Goal: Check status: Check status

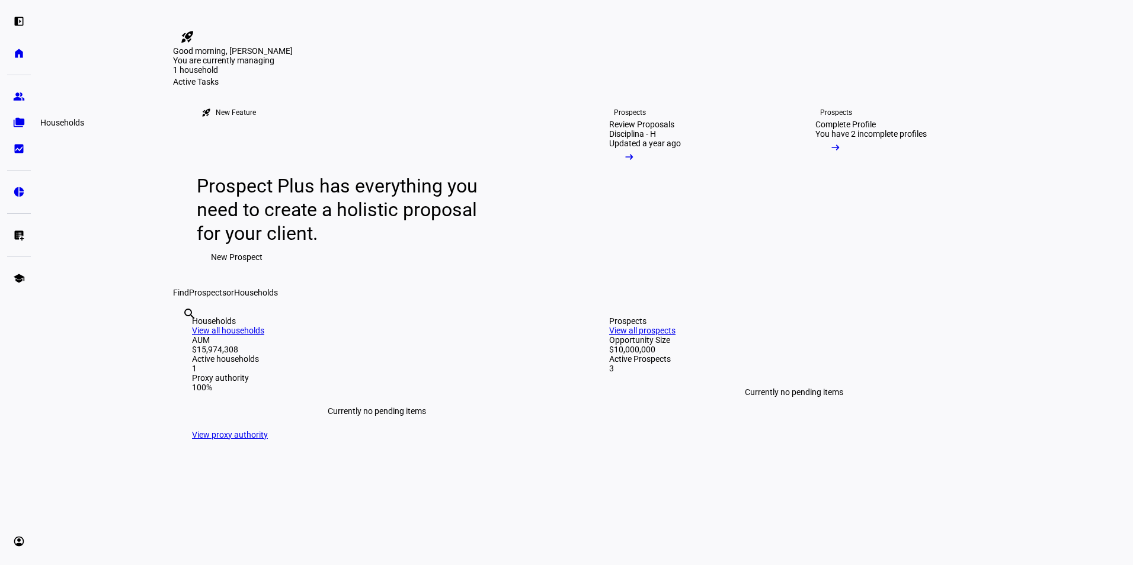
click at [14, 121] on eth-mat-symbol "folder_copy" at bounding box center [19, 123] width 12 height 12
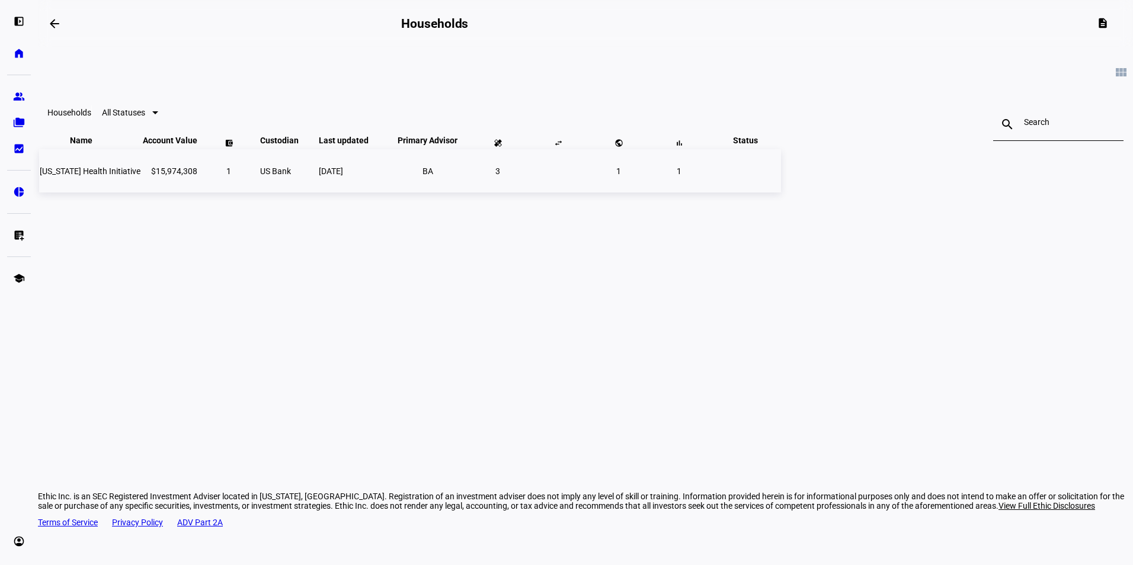
click at [140, 176] on span "[US_STATE] Health Initiative" at bounding box center [90, 170] width 101 height 9
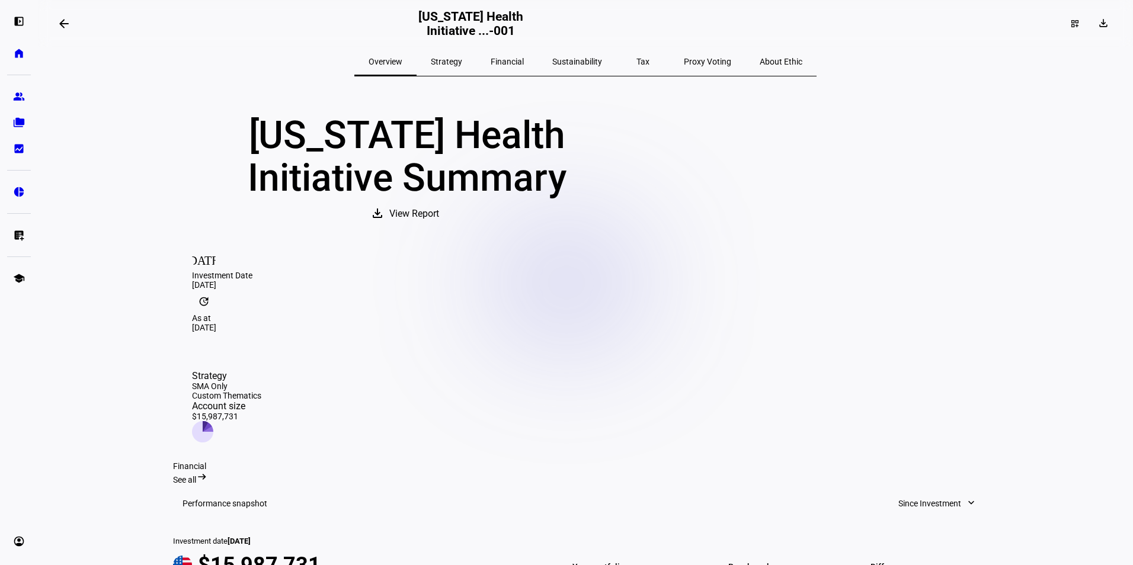
click at [524, 59] on span "Financial" at bounding box center [507, 61] width 33 height 8
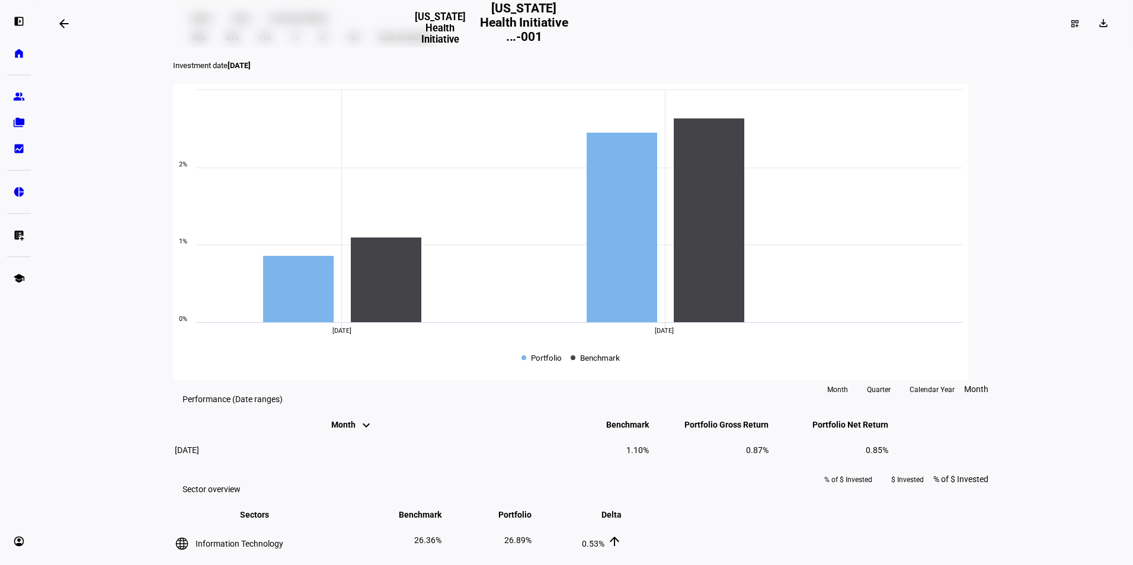
scroll to position [415, 0]
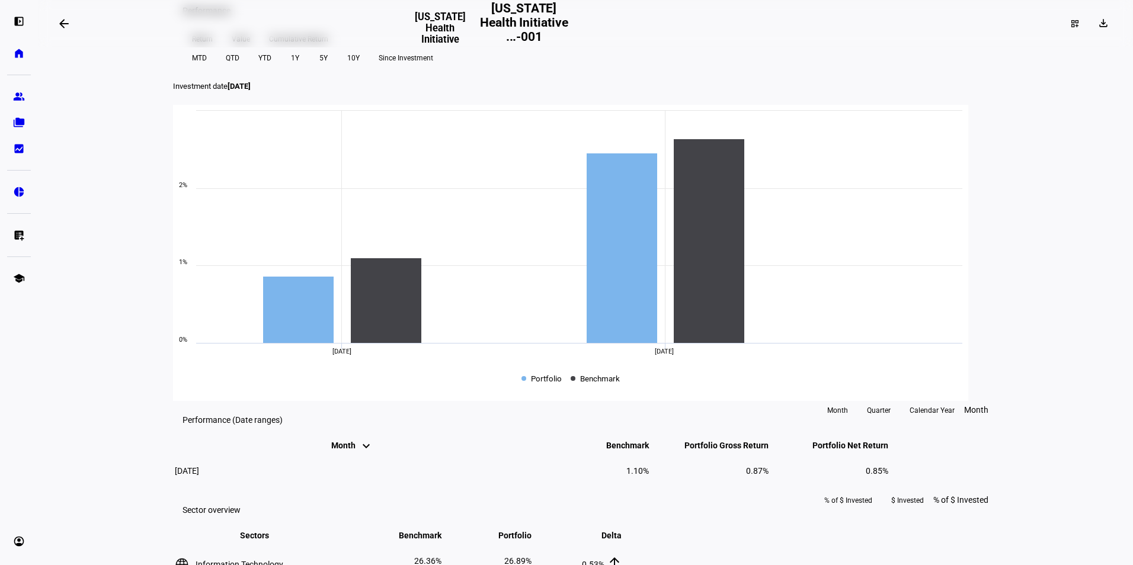
click at [271, 68] on span "YTD" at bounding box center [264, 58] width 13 height 19
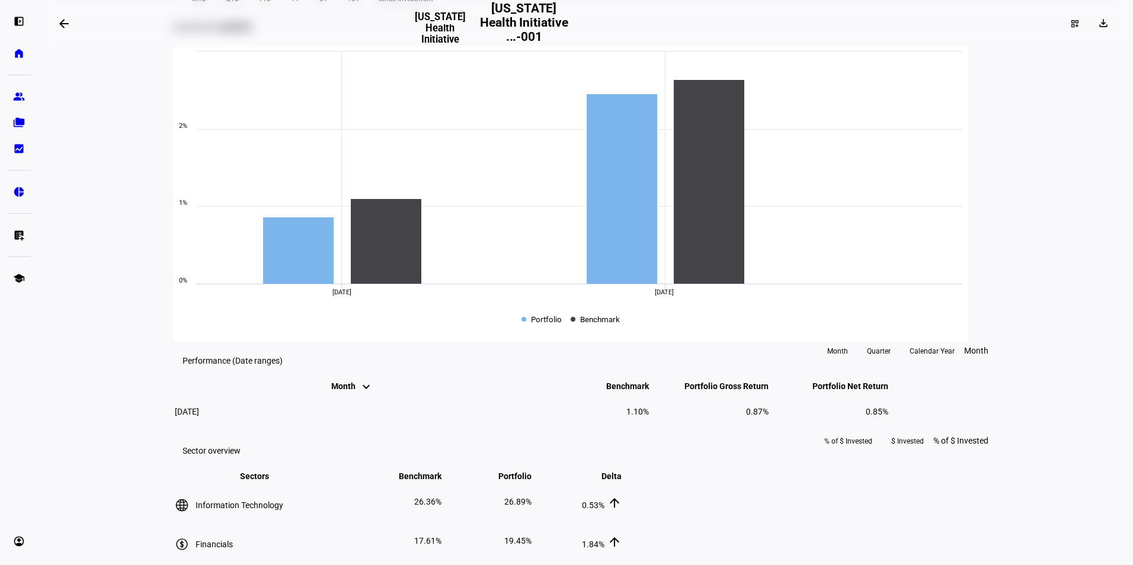
scroll to position [296, 0]
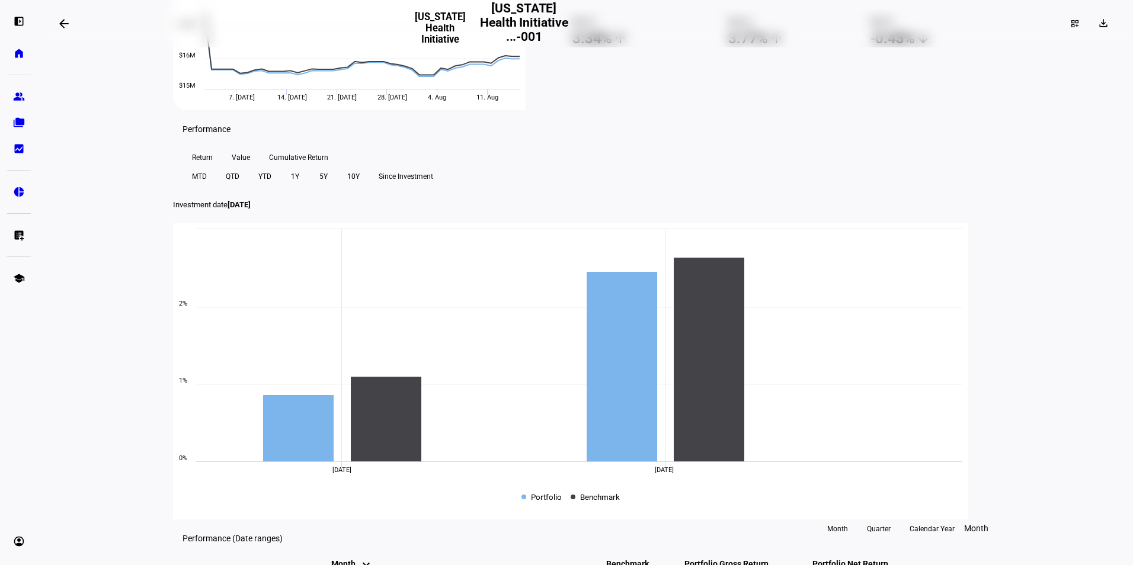
click at [271, 186] on span "YTD" at bounding box center [264, 176] width 13 height 19
click at [433, 186] on span "Since Investment" at bounding box center [406, 176] width 55 height 19
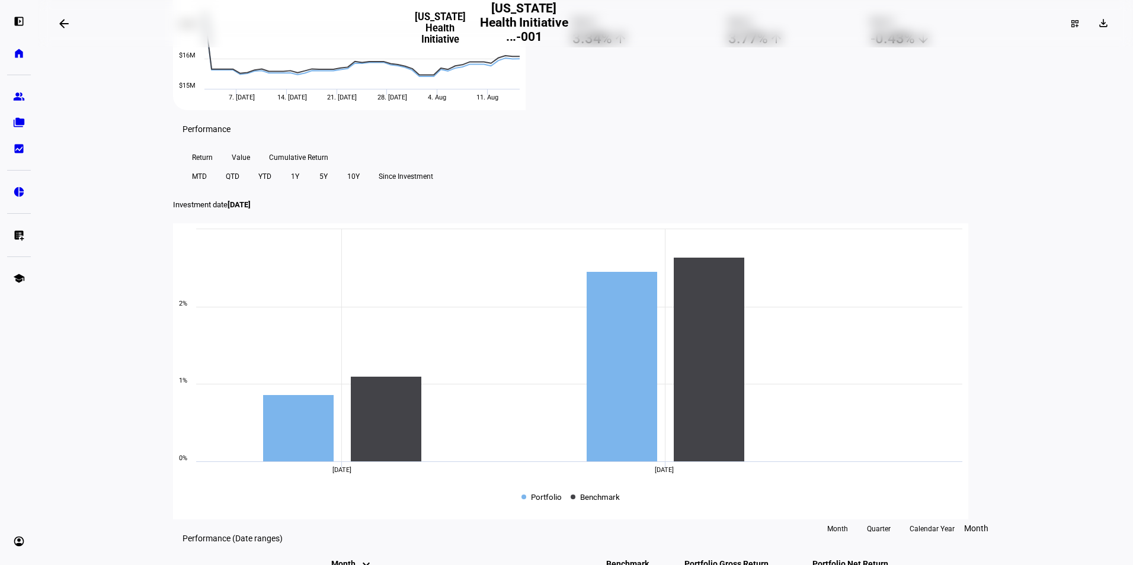
click at [299, 186] on span "1Y" at bounding box center [295, 176] width 8 height 19
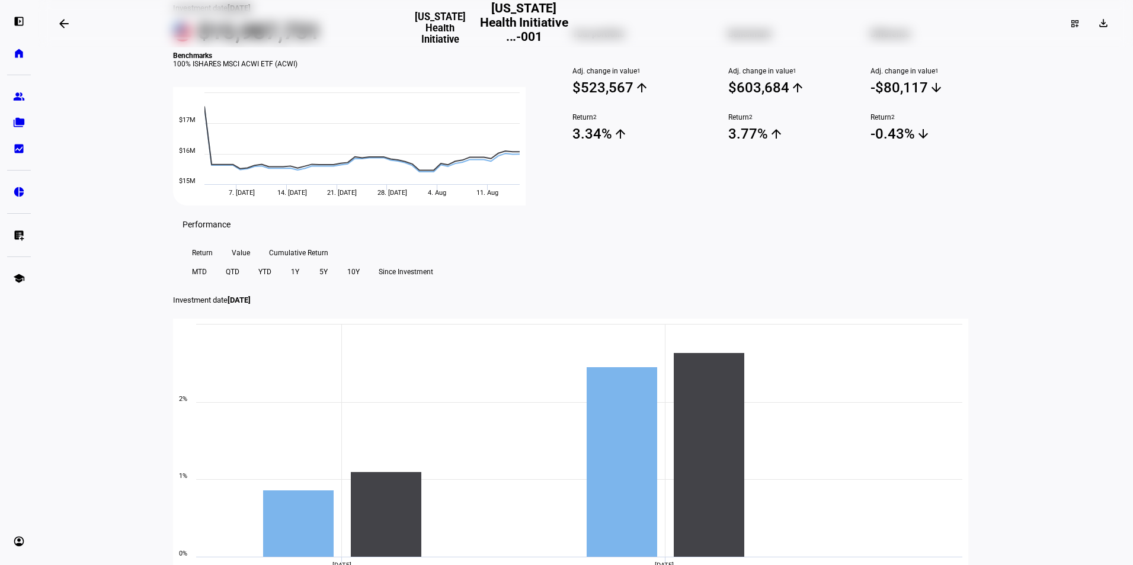
scroll to position [355, 0]
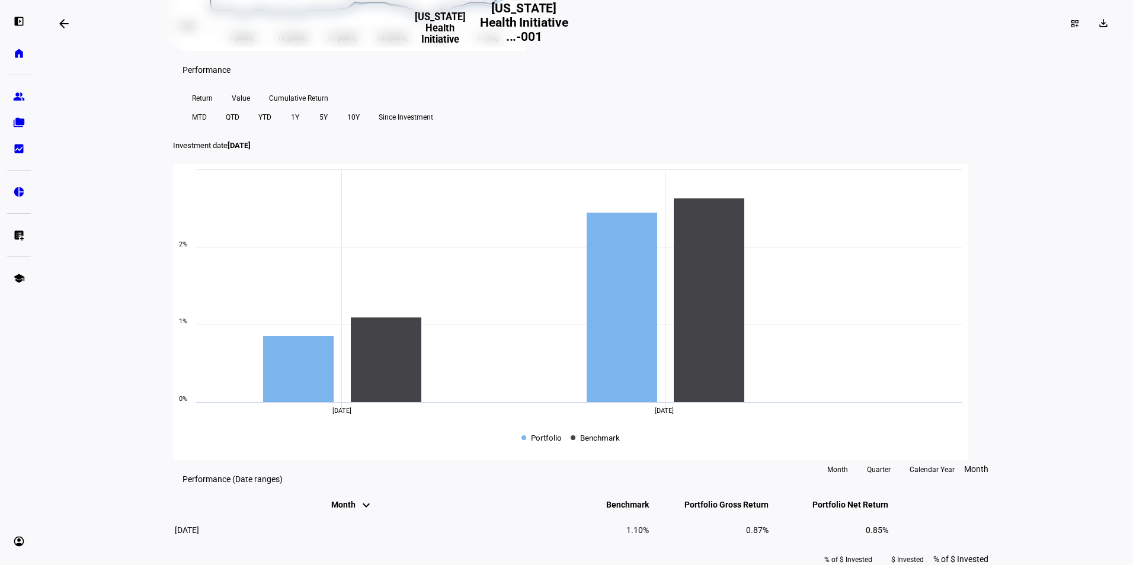
click at [216, 127] on span at bounding box center [199, 117] width 34 height 19
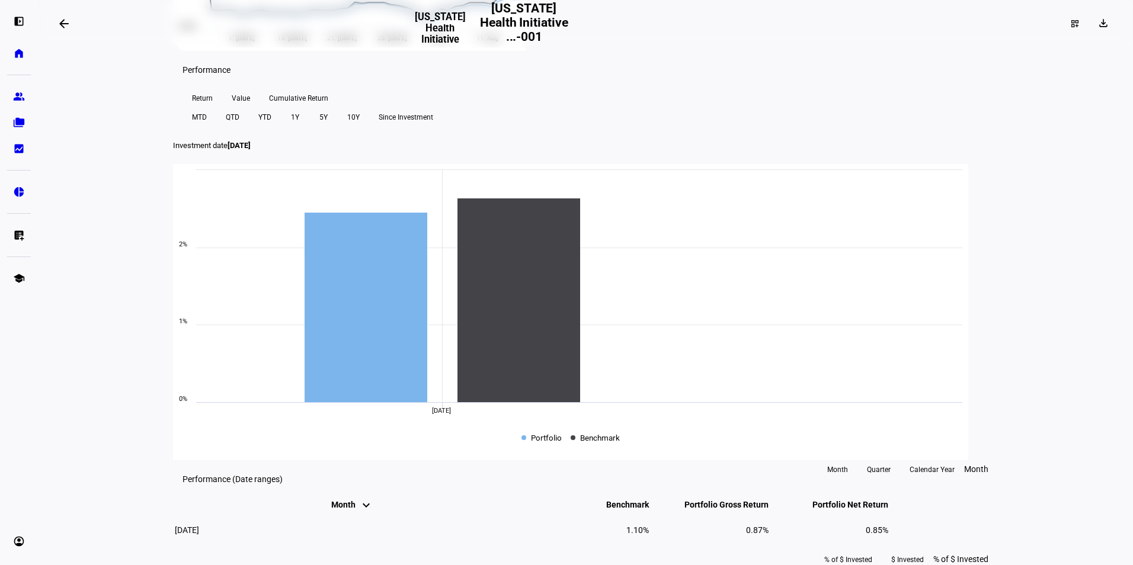
scroll to position [474, 0]
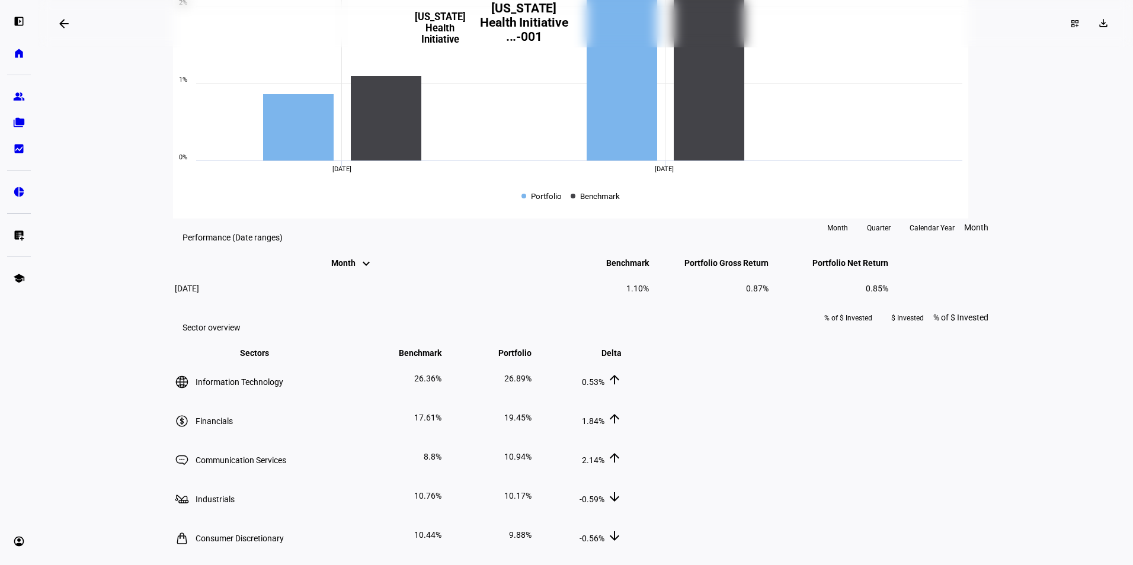
scroll to position [711, 0]
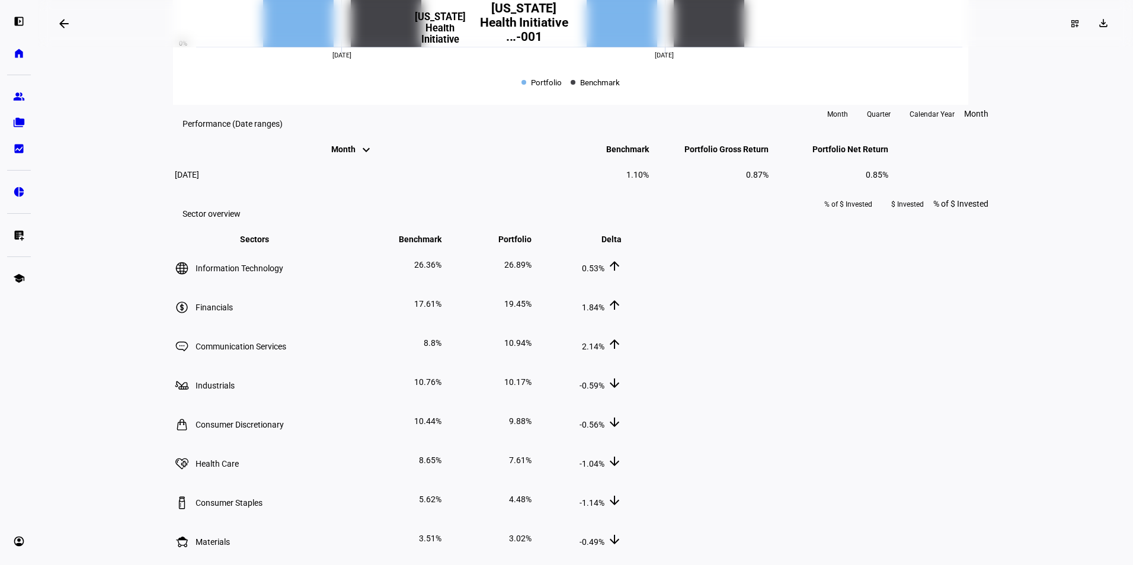
click at [359, 161] on mat-icon "keyboard_arrow_up" at bounding box center [366, 154] width 14 height 14
click at [359, 157] on mat-icon "keyboard_arrow_up" at bounding box center [366, 150] width 14 height 14
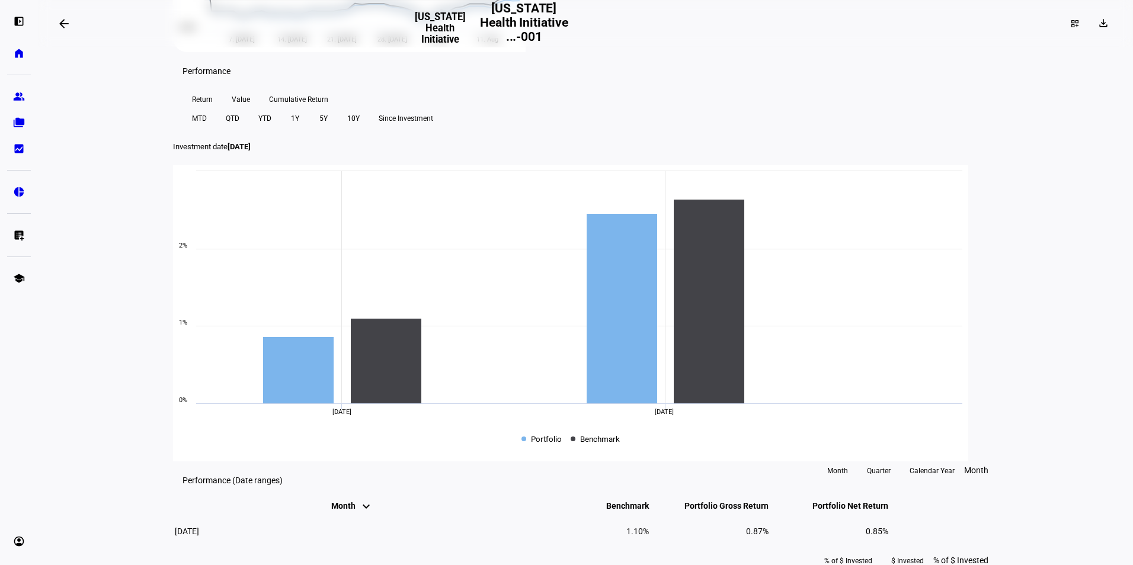
scroll to position [355, 0]
click at [281, 127] on span at bounding box center [265, 117] width 32 height 19
click at [239, 127] on span "QTD" at bounding box center [233, 117] width 14 height 19
click at [216, 127] on span at bounding box center [199, 117] width 34 height 19
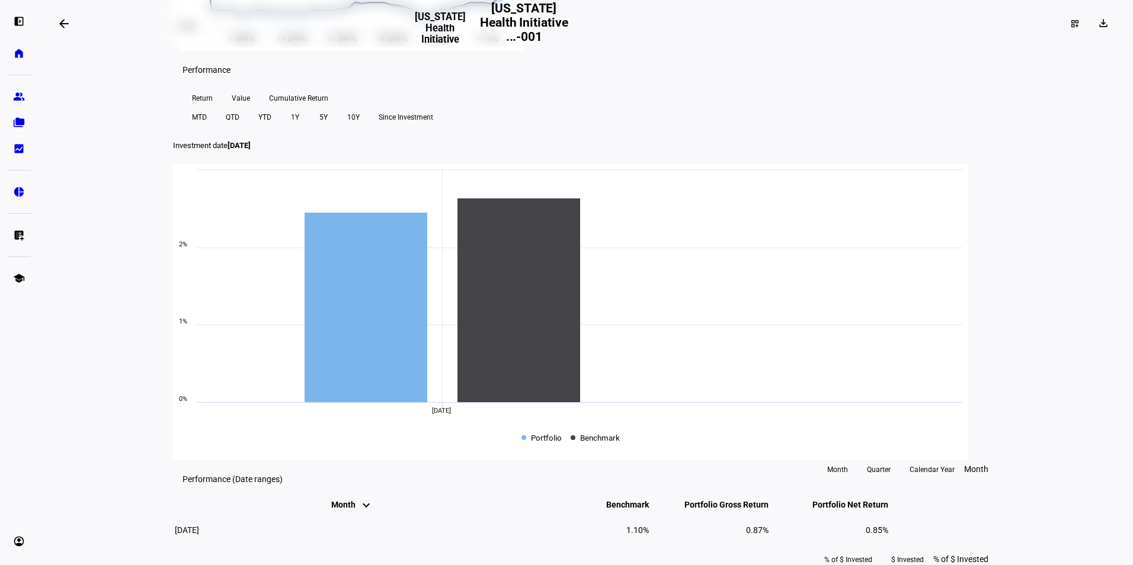
click at [281, 127] on span at bounding box center [265, 117] width 32 height 19
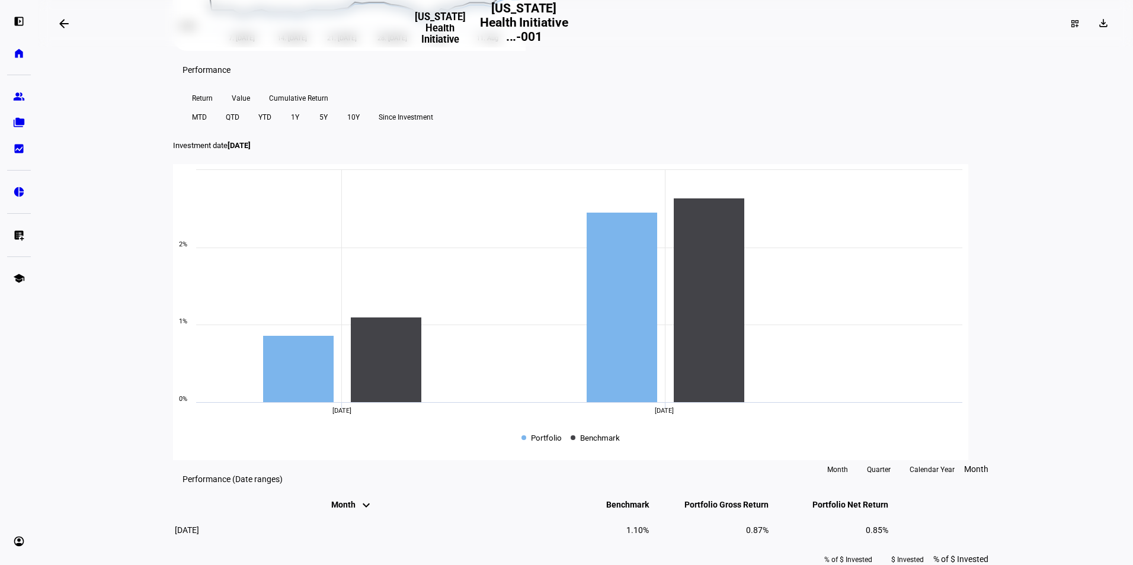
click at [249, 108] on span "Value" at bounding box center [241, 98] width 18 height 19
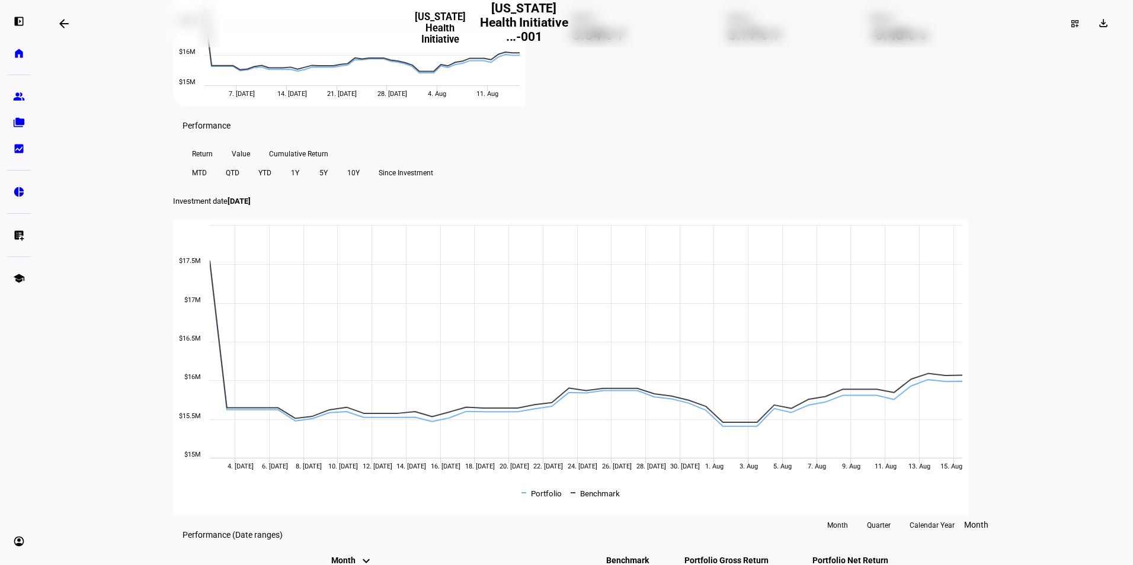
scroll to position [296, 0]
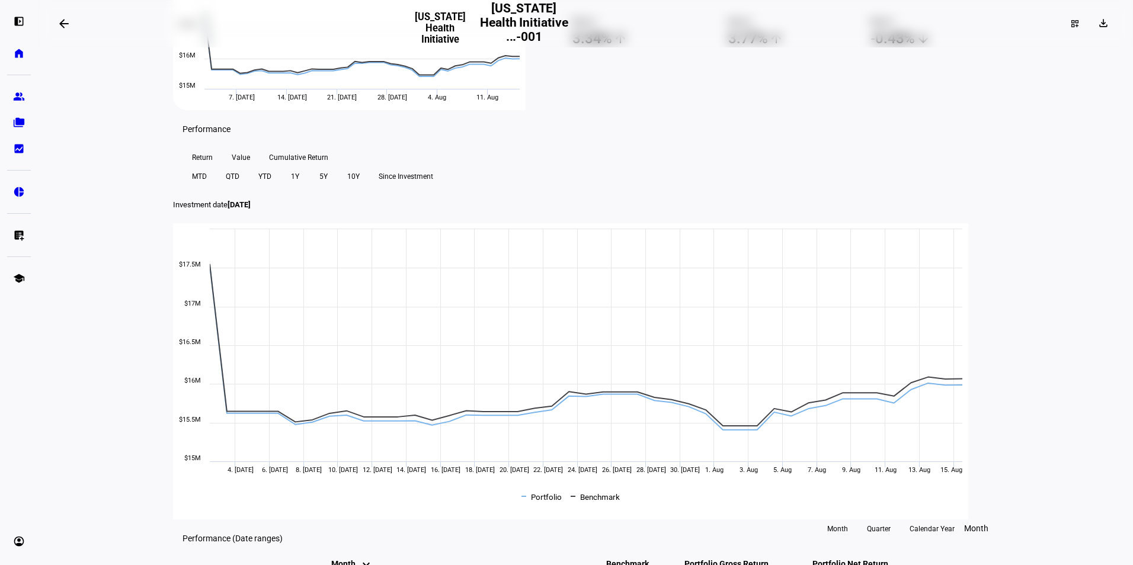
click at [321, 167] on span "Cumulative Return" at bounding box center [298, 157] width 59 height 19
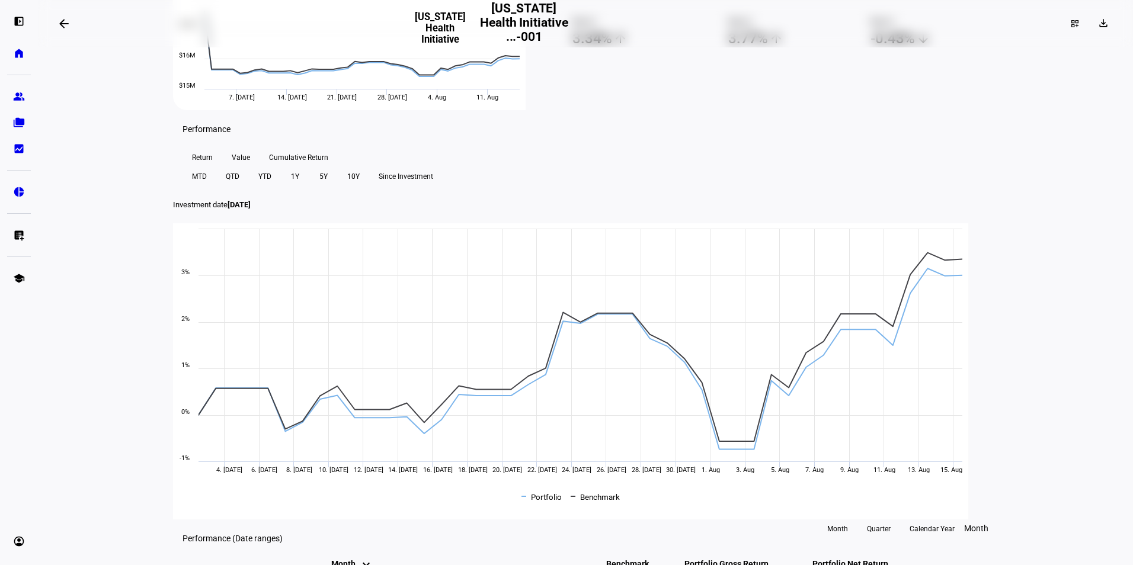
click at [271, 186] on span "YTD" at bounding box center [264, 176] width 13 height 19
click at [299, 186] on span "1Y" at bounding box center [295, 176] width 8 height 19
click at [338, 186] on span at bounding box center [323, 176] width 28 height 19
click at [433, 186] on span "Since Investment" at bounding box center [406, 176] width 55 height 19
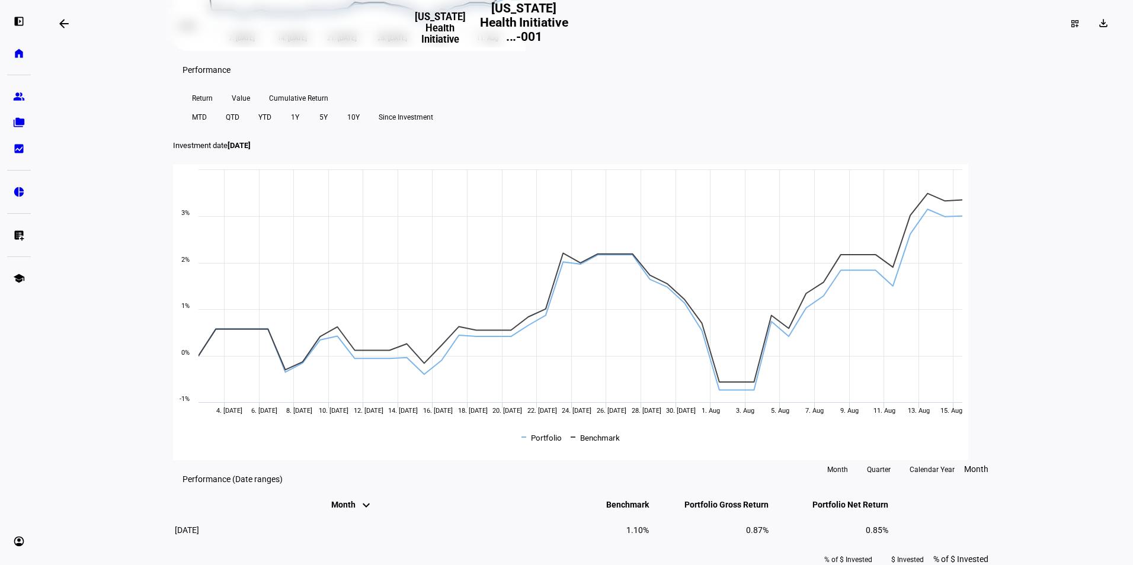
click at [271, 127] on span "YTD" at bounding box center [264, 117] width 13 height 19
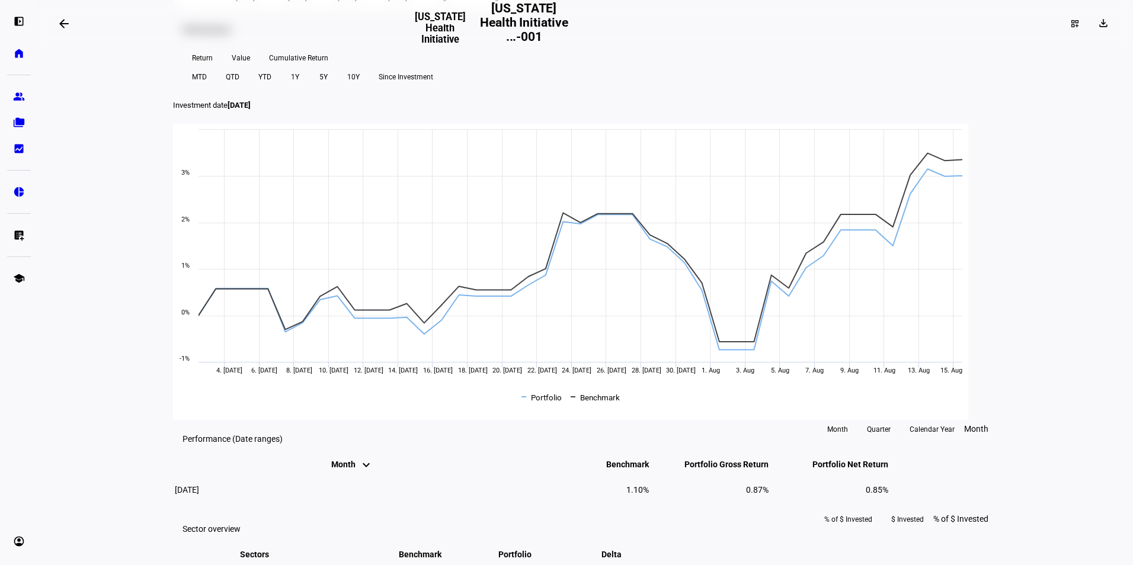
scroll to position [415, 0]
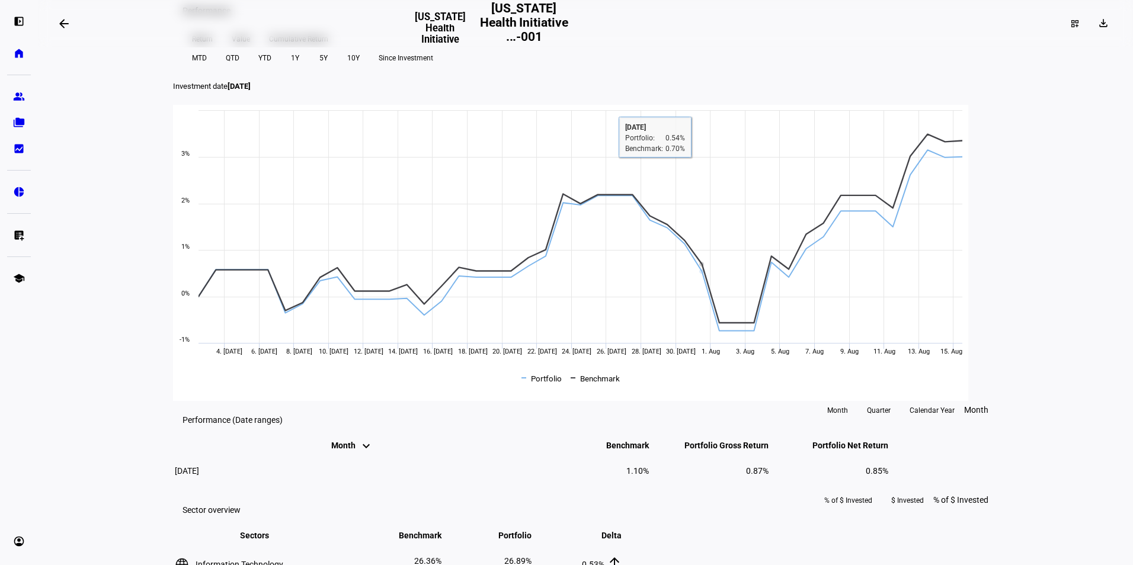
click at [239, 68] on span "QTD" at bounding box center [233, 58] width 14 height 19
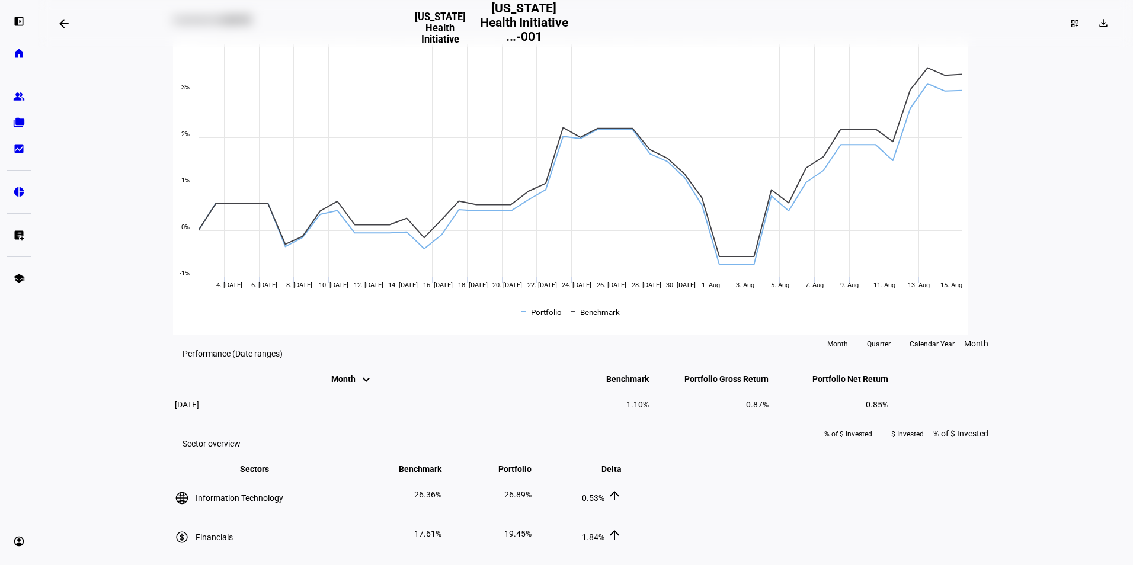
scroll to position [474, 0]
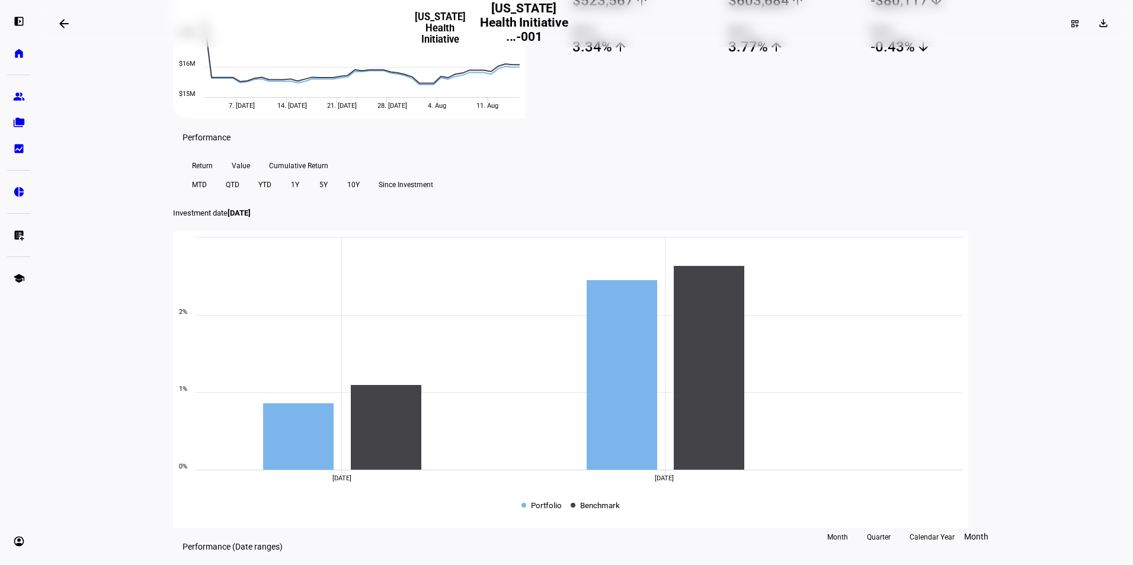
scroll to position [296, 0]
